Goal: Check status

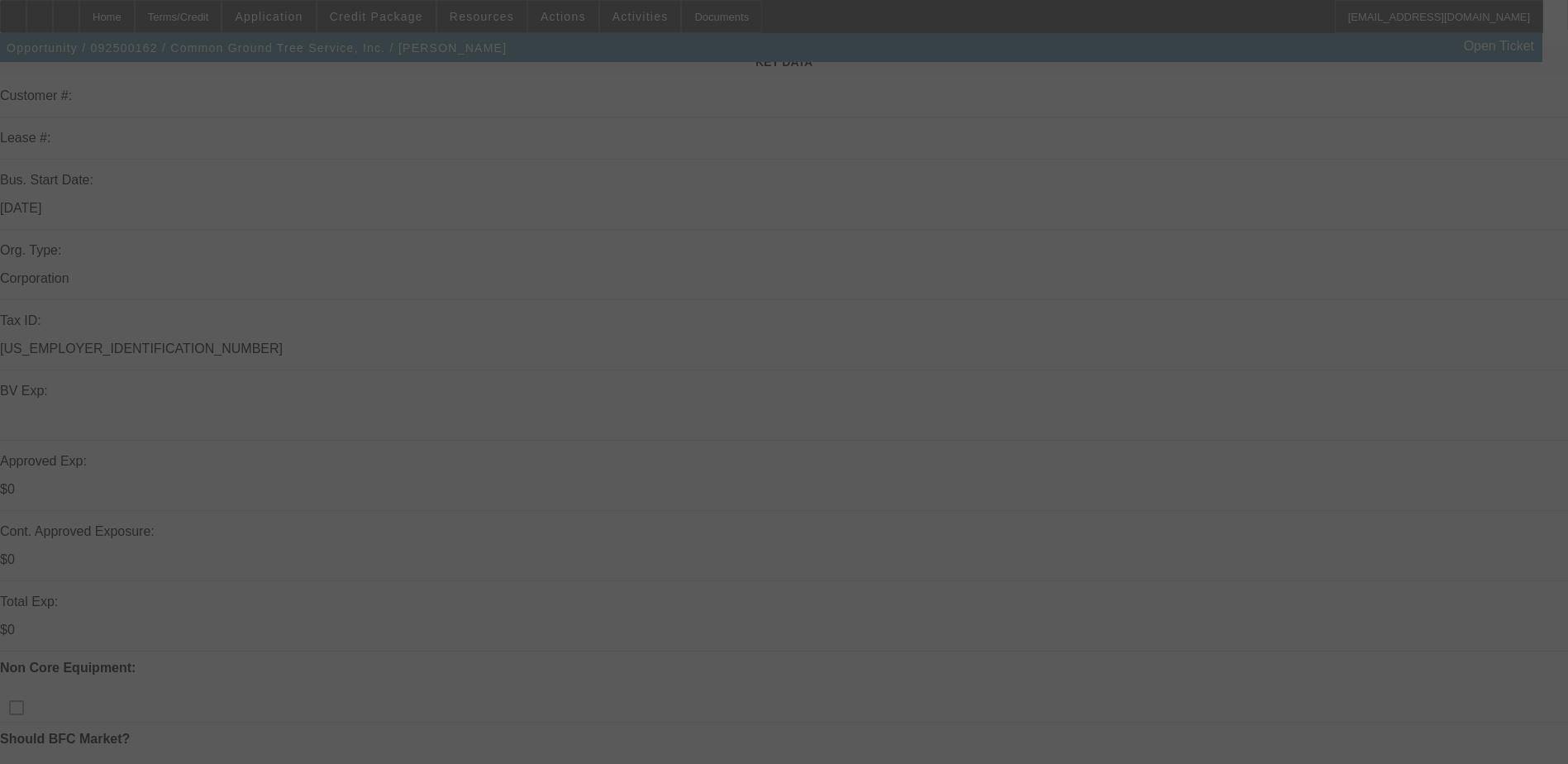
scroll to position [248, 0]
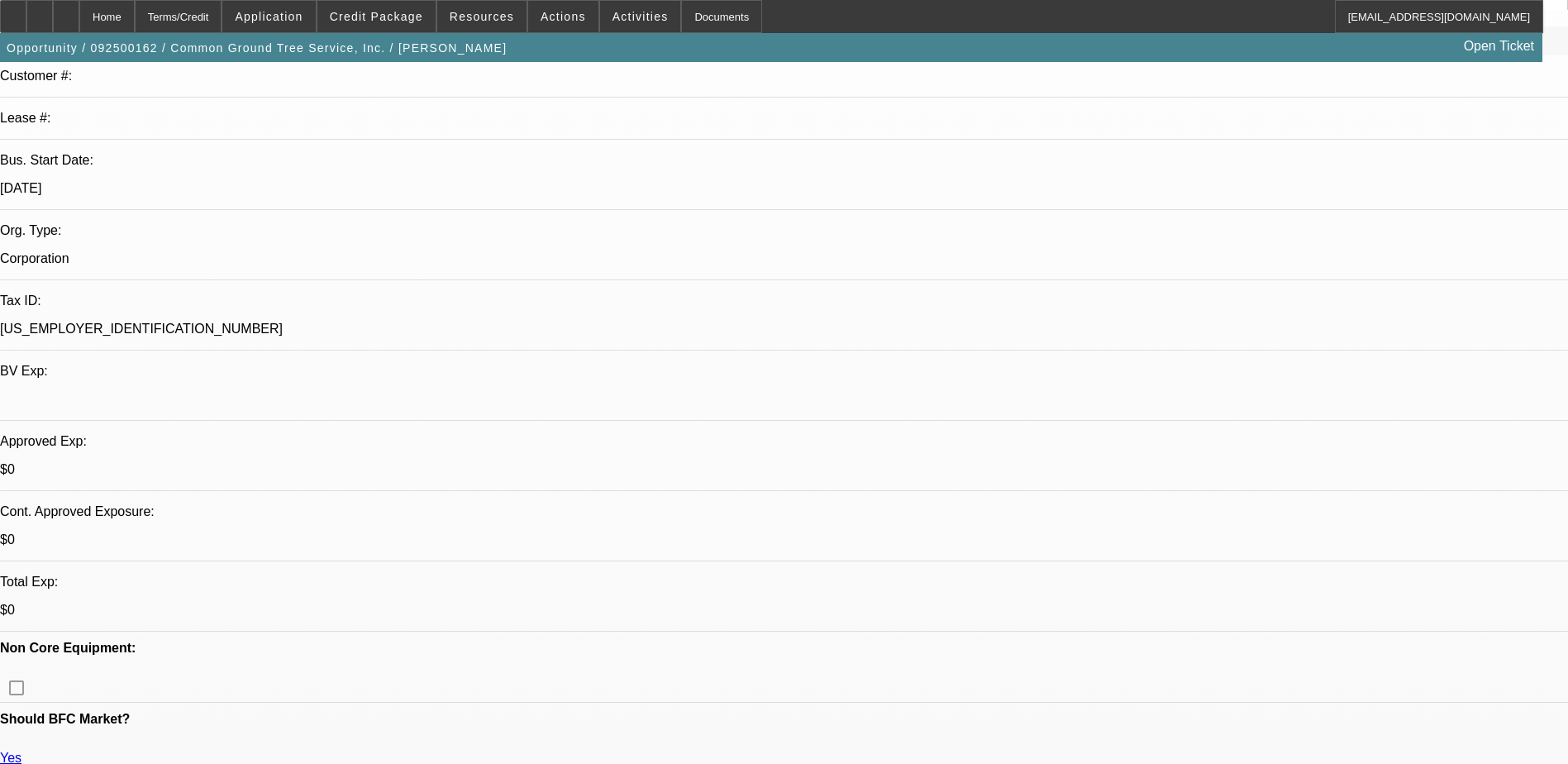
select select "0"
select select "3"
select select "0"
select select "6"
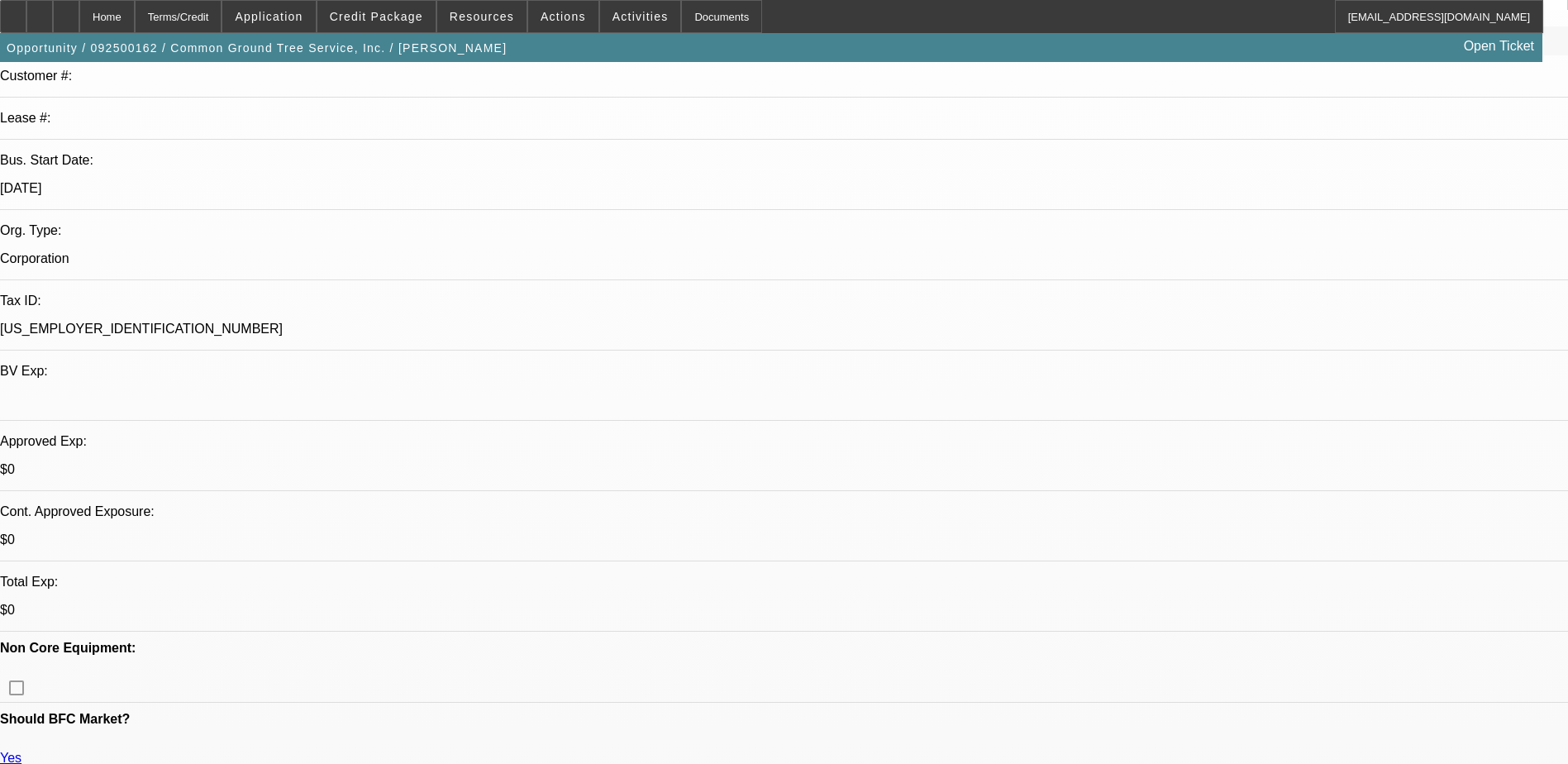
select select "0"
select select "3"
select select "0"
select select "6"
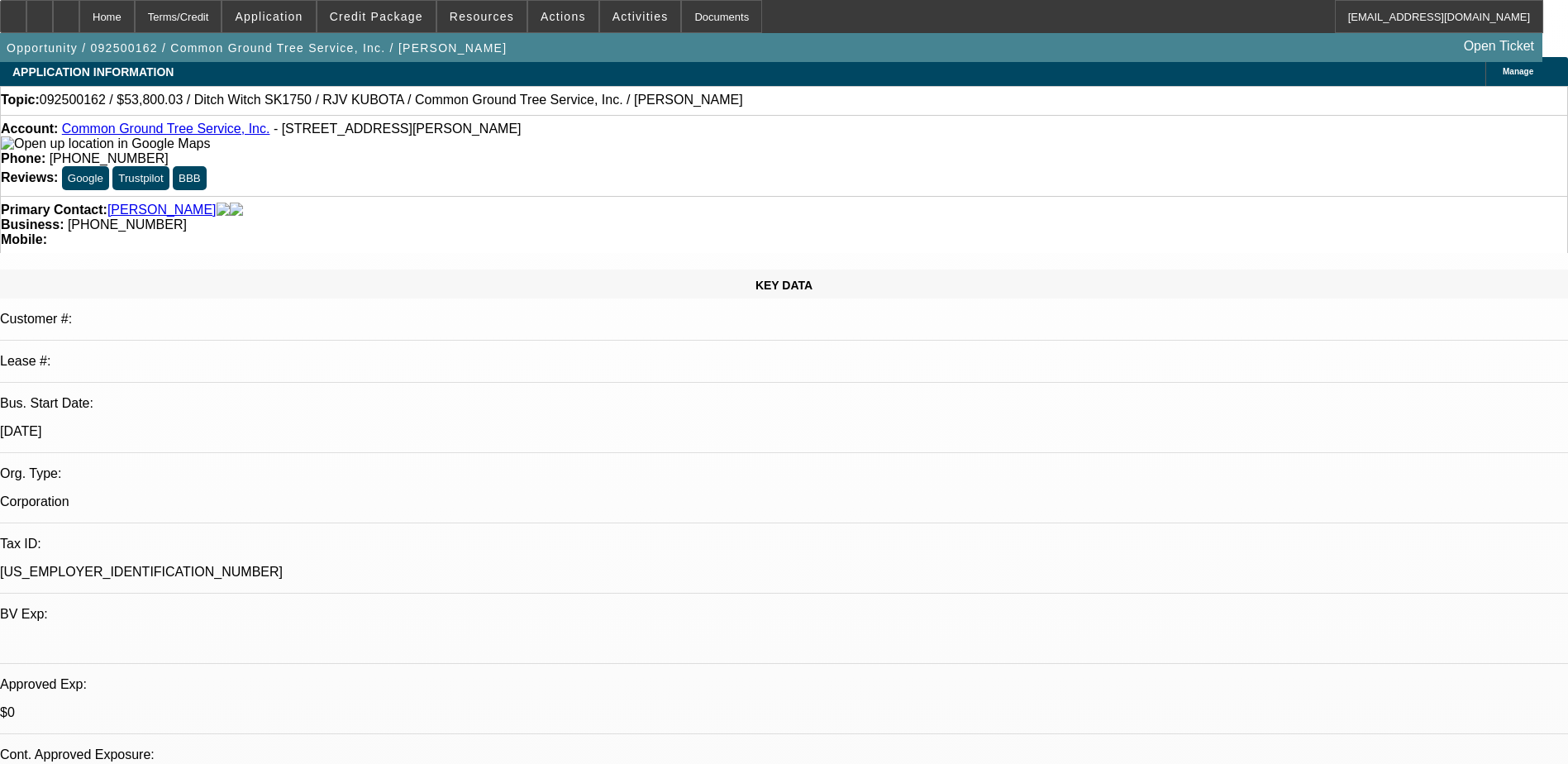
scroll to position [0, 0]
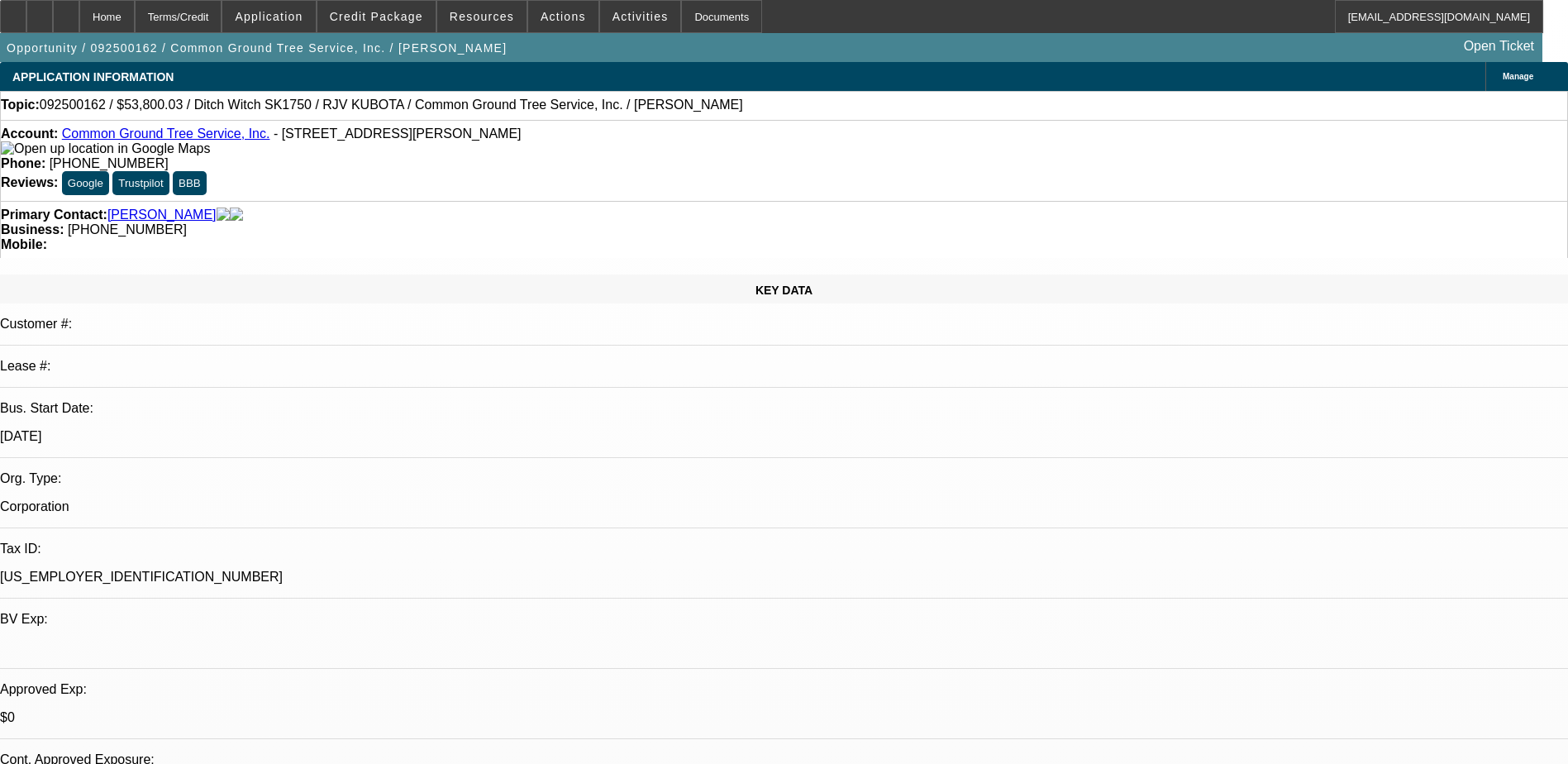
drag, startPoint x: 1216, startPoint y: 464, endPoint x: 1215, endPoint y: 477, distance: 13.0
drag, startPoint x: 1215, startPoint y: 477, endPoint x: 1122, endPoint y: 336, distance: 168.9
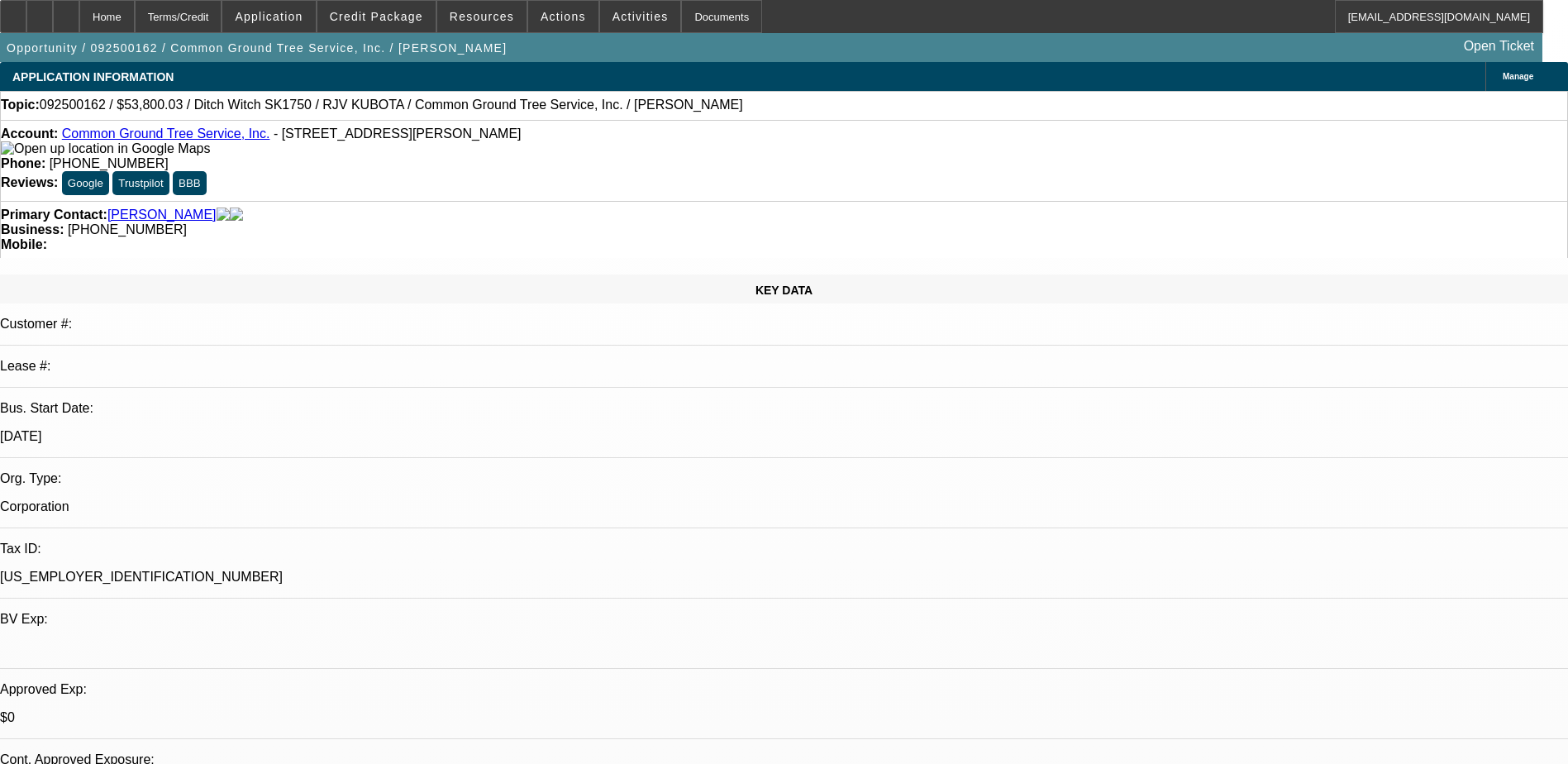
click at [79, 12] on div at bounding box center [66, 16] width 27 height 33
select select "0"
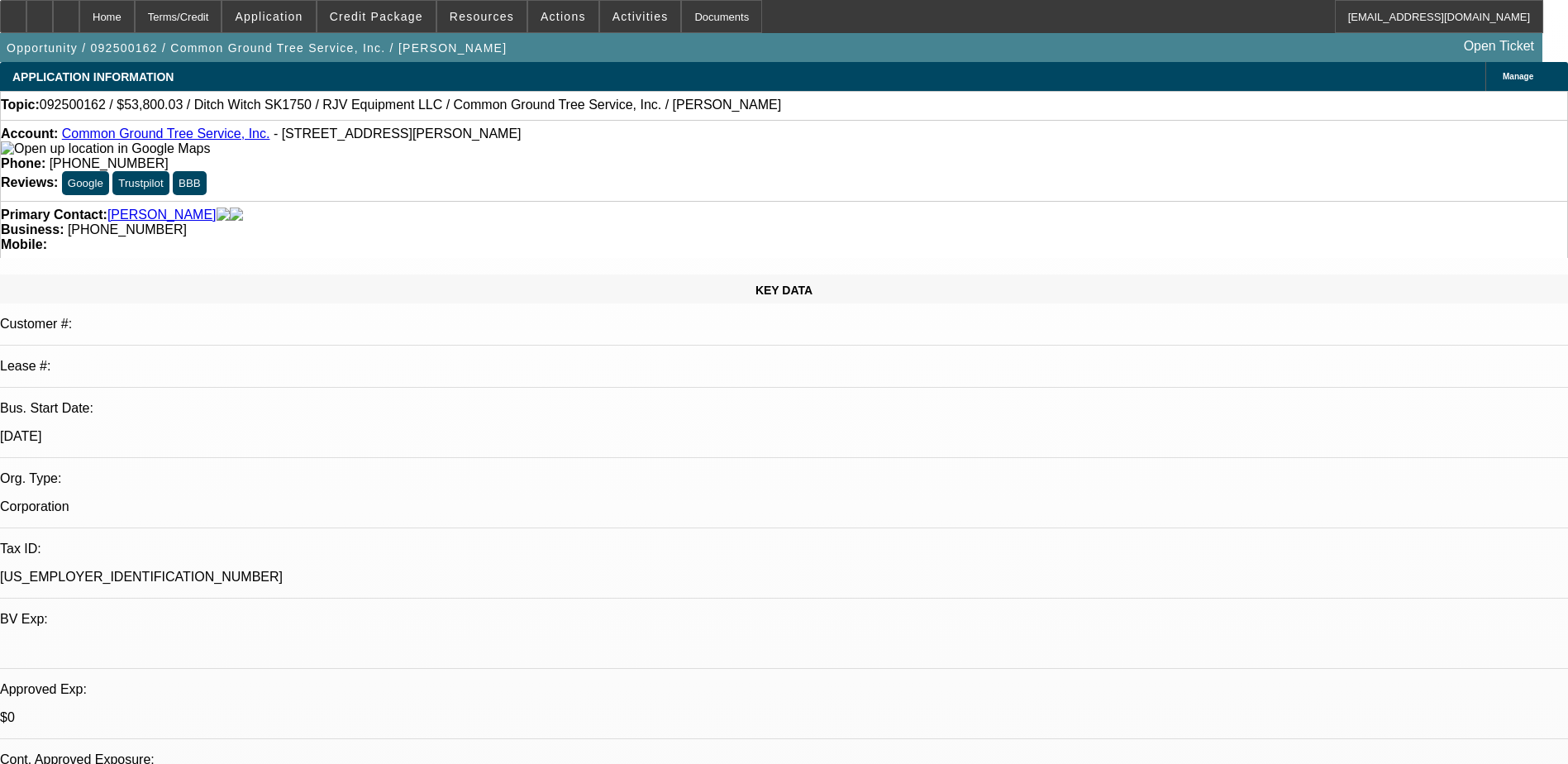
select select "0"
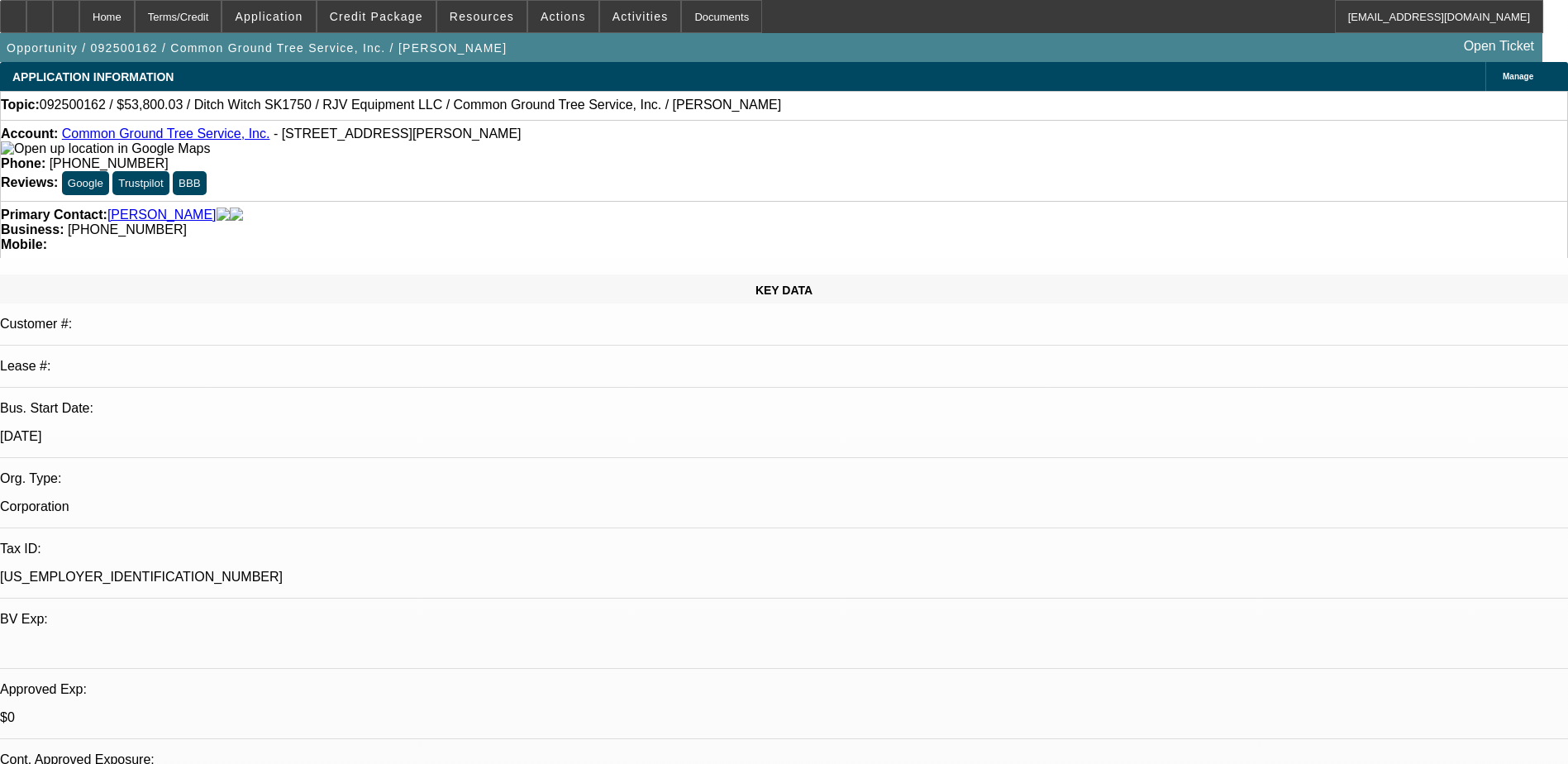
select select "1"
select select "3"
select select "6"
select select "1"
select select "3"
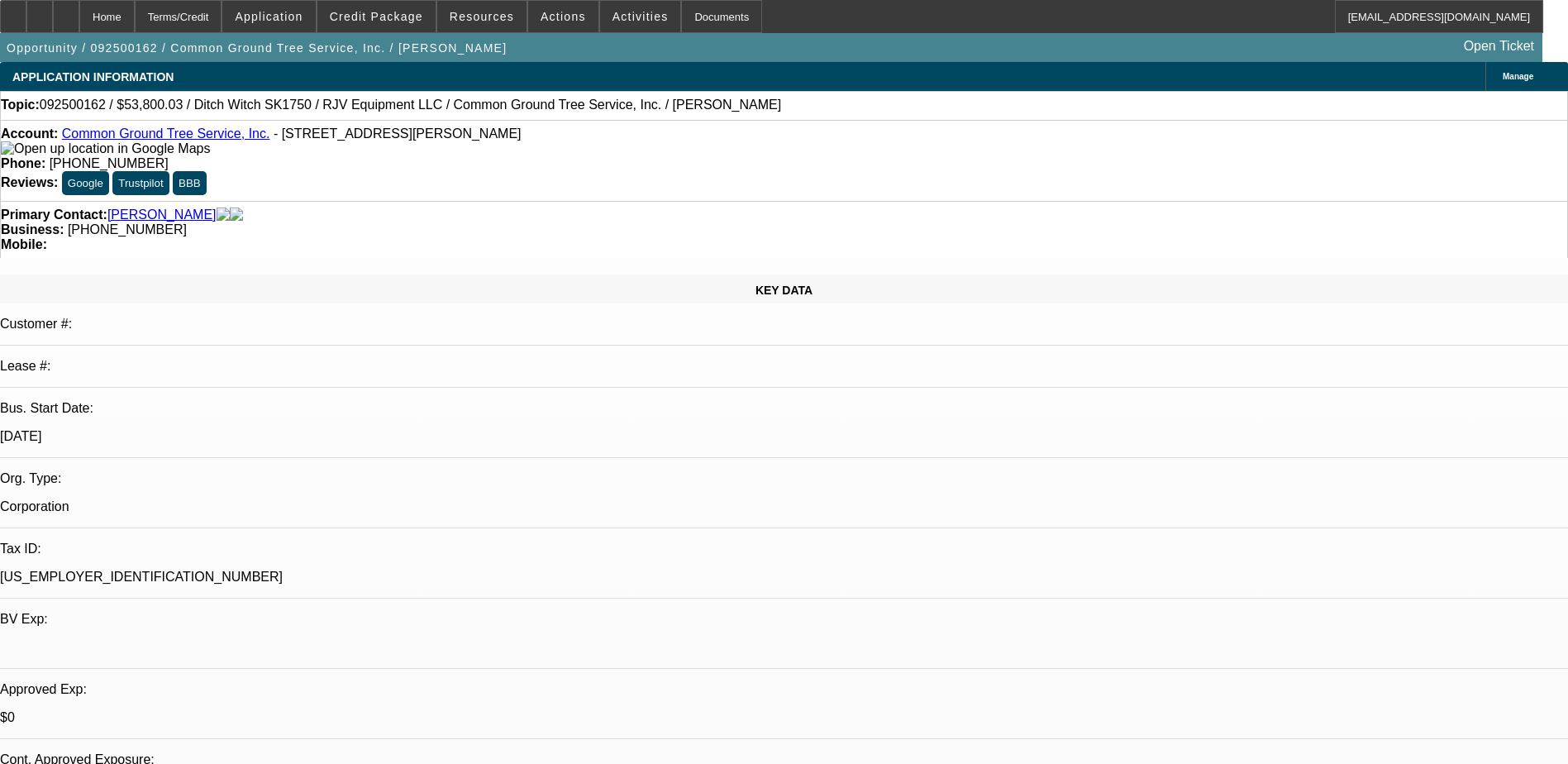
select select "6"
